Goal: Task Accomplishment & Management: Use online tool/utility

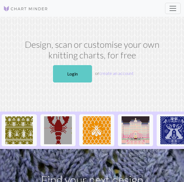
click at [85, 69] on link "Login" at bounding box center [72, 73] width 39 height 17
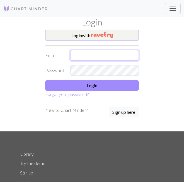
type input "[EMAIL_ADDRESS][DOMAIN_NAME]"
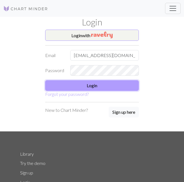
click at [76, 88] on button "Login" at bounding box center [92, 85] width 94 height 11
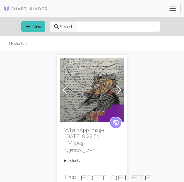
click at [72, 160] on summary "3 charts" at bounding box center [91, 160] width 55 height 5
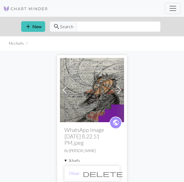
click at [120, 91] on span at bounding box center [119, 89] width 9 height 9
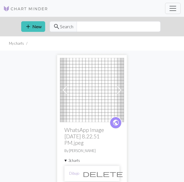
click at [121, 91] on span at bounding box center [119, 89] width 9 height 9
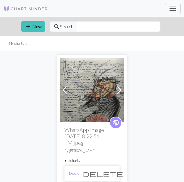
click at [75, 174] on link "Dibujo" at bounding box center [74, 173] width 10 height 5
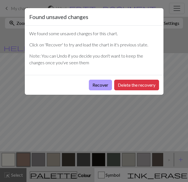
click at [101, 83] on button "Recover" at bounding box center [100, 85] width 23 height 11
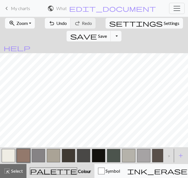
scroll to position [1449, 732]
click at [164, 142] on div "zoom_in Zoom Zoom Fit all Fit width Fit height 50% 100% 150% 200% undo Undo Und…" at bounding box center [94, 97] width 188 height 161
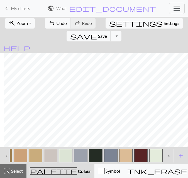
scroll to position [0, 748]
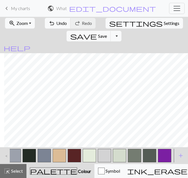
click at [166, 153] on button "button" at bounding box center [164, 155] width 13 height 13
click at [13, 169] on span "Select" at bounding box center [16, 170] width 13 height 5
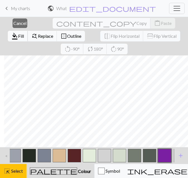
click at [18, 32] on span "format_color_fill" at bounding box center [14, 36] width 7 height 8
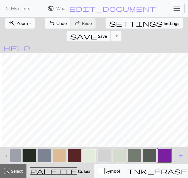
scroll to position [1150, 927]
click at [12, 170] on span "Select" at bounding box center [16, 170] width 13 height 5
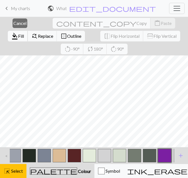
click at [18, 32] on span "format_color_fill" at bounding box center [14, 36] width 7 height 8
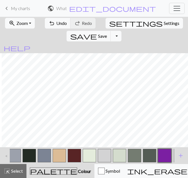
scroll to position [1150, 903]
click at [18, 174] on button "highlight_alt Select Select" at bounding box center [13, 171] width 27 height 14
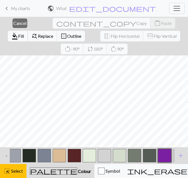
click at [24, 33] on span "Fill" at bounding box center [21, 35] width 6 height 5
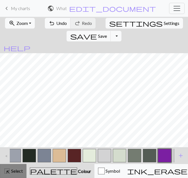
click at [13, 170] on span "Select" at bounding box center [16, 170] width 13 height 5
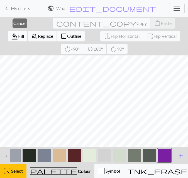
click at [28, 31] on button "format_color_fill Fill" at bounding box center [18, 36] width 20 height 11
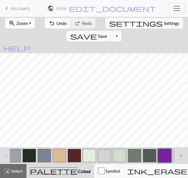
scroll to position [1150, 866]
click at [15, 173] on div "highlight_alt Select Select" at bounding box center [13, 170] width 19 height 7
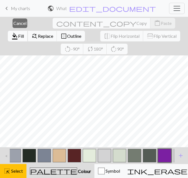
click at [18, 32] on span "format_color_fill" at bounding box center [14, 36] width 7 height 8
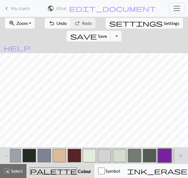
click at [109, 21] on span "settings" at bounding box center [136, 23] width 54 height 8
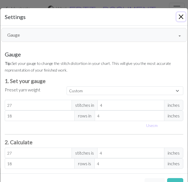
click at [180, 18] on button "Close" at bounding box center [181, 16] width 9 height 9
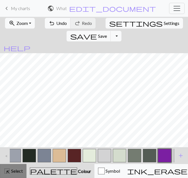
click at [16, 175] on button "highlight_alt Select Select" at bounding box center [13, 171] width 27 height 14
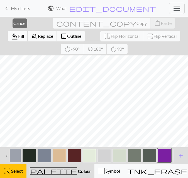
click at [24, 33] on span "Fill" at bounding box center [21, 35] width 6 height 5
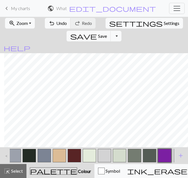
scroll to position [1103, 958]
click at [12, 170] on span "Select" at bounding box center [16, 170] width 13 height 5
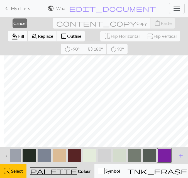
click at [28, 31] on button "format_color_fill Fill" at bounding box center [18, 36] width 20 height 11
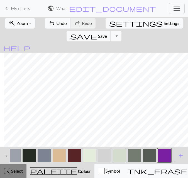
click at [14, 175] on button "highlight_alt Select Select" at bounding box center [13, 171] width 27 height 14
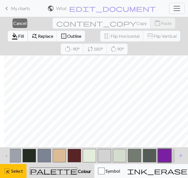
click at [24, 33] on span "Fill" at bounding box center [21, 35] width 6 height 5
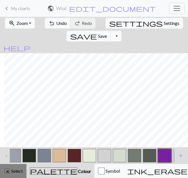
click at [19, 172] on span "Select" at bounding box center [16, 170] width 13 height 5
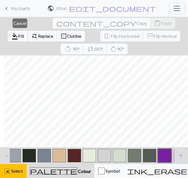
click at [24, 33] on span "Fill" at bounding box center [21, 35] width 6 height 5
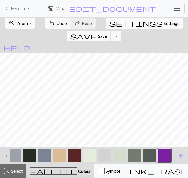
scroll to position [1103, 921]
click at [9, 169] on span "highlight_alt" at bounding box center [7, 171] width 7 height 8
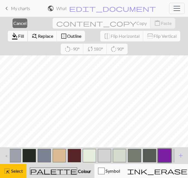
click at [24, 33] on span "Fill" at bounding box center [21, 35] width 6 height 5
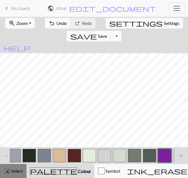
click at [22, 171] on span "Select" at bounding box center [16, 170] width 13 height 5
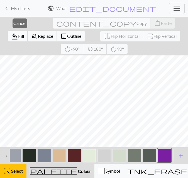
click at [24, 33] on span "Fill" at bounding box center [21, 35] width 6 height 5
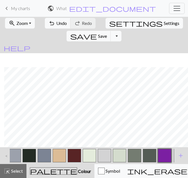
scroll to position [1071, 958]
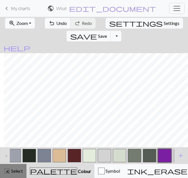
click at [7, 173] on span "highlight_alt" at bounding box center [7, 171] width 7 height 8
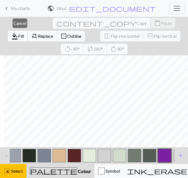
click at [24, 33] on span "Fill" at bounding box center [21, 35] width 6 height 5
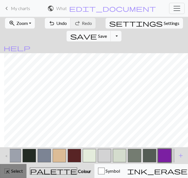
click at [10, 174] on span "highlight_alt" at bounding box center [7, 171] width 7 height 8
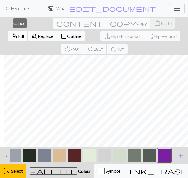
click at [24, 33] on span "Fill" at bounding box center [21, 35] width 6 height 5
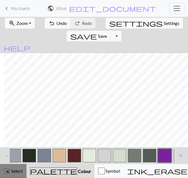
click at [15, 169] on span "Select" at bounding box center [16, 170] width 13 height 5
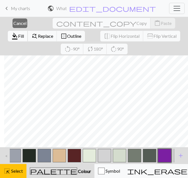
click at [24, 33] on span "Fill" at bounding box center [21, 35] width 6 height 5
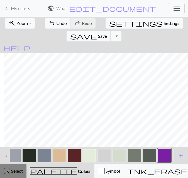
click at [15, 173] on span "Select" at bounding box center [16, 170] width 13 height 5
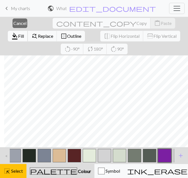
click at [24, 33] on span "Fill" at bounding box center [21, 35] width 6 height 5
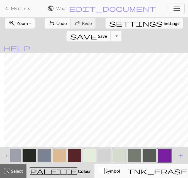
scroll to position [1020, 958]
click at [21, 172] on span "Select" at bounding box center [16, 170] width 13 height 5
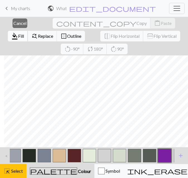
click at [24, 33] on span "Fill" at bounding box center [21, 35] width 6 height 5
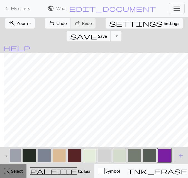
click at [19, 167] on button "highlight_alt Select Select" at bounding box center [13, 171] width 27 height 14
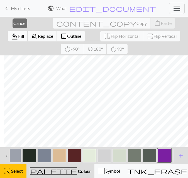
click at [18, 32] on span "format_color_fill" at bounding box center [14, 36] width 7 height 8
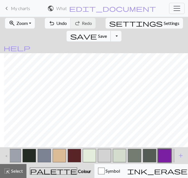
click at [111, 31] on button "save Save Save" at bounding box center [89, 36] width 44 height 11
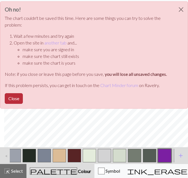
click at [20, 97] on button "Close" at bounding box center [14, 98] width 18 height 11
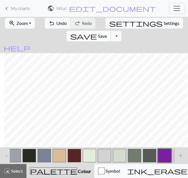
click at [107, 33] on span "Save" at bounding box center [102, 35] width 9 height 5
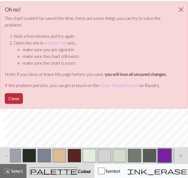
click at [16, 98] on button "Close" at bounding box center [14, 98] width 18 height 11
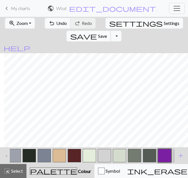
click at [107, 33] on span "Save" at bounding box center [102, 35] width 9 height 5
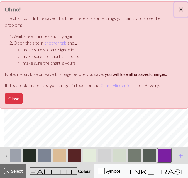
click at [182, 8] on button "Close" at bounding box center [181, 10] width 13 height 16
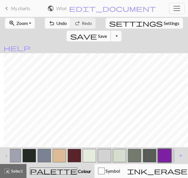
click at [107, 33] on span "Save" at bounding box center [102, 35] width 9 height 5
click at [148, 22] on div "Oh no! The chart couldn't be saved this time. Here are some things you can try …" at bounding box center [94, 56] width 188 height 113
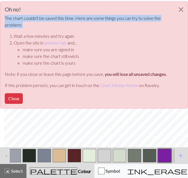
click at [148, 22] on p "The chart couldn't be saved this time. Here are some things you can try to solv…" at bounding box center [90, 21] width 170 height 13
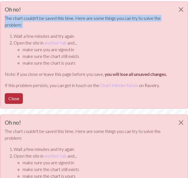
click at [10, 103] on button "Close" at bounding box center [14, 98] width 18 height 11
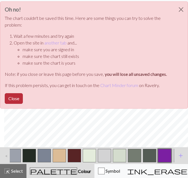
click at [11, 97] on button "Close" at bounding box center [14, 98] width 18 height 11
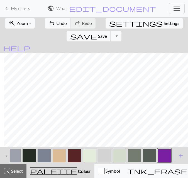
scroll to position [1002, 958]
